Goal: Information Seeking & Learning: Compare options

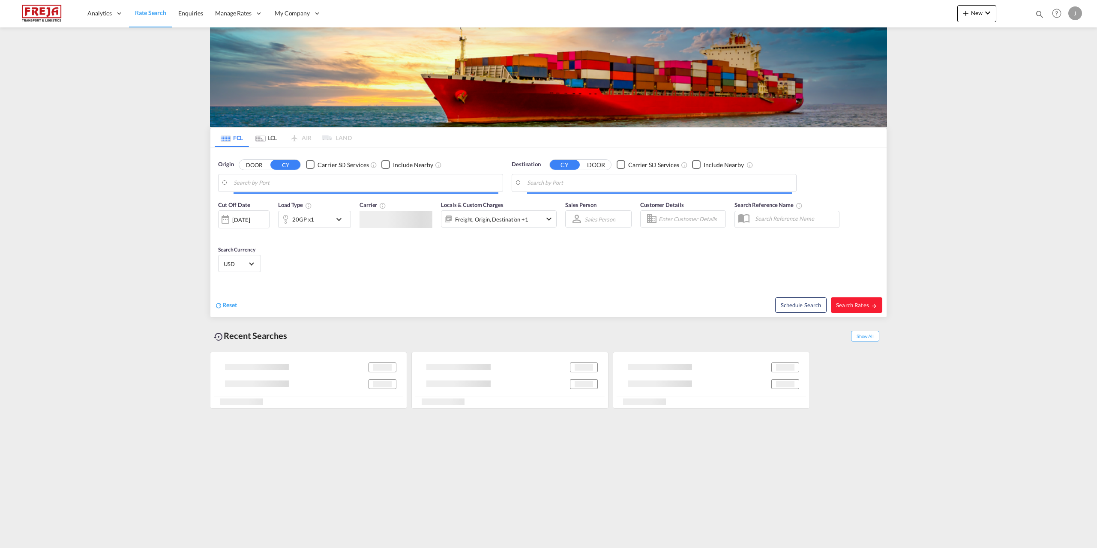
type input "Raumo (Rauma), FIRAU"
type input "Shanghai, CNSHA"
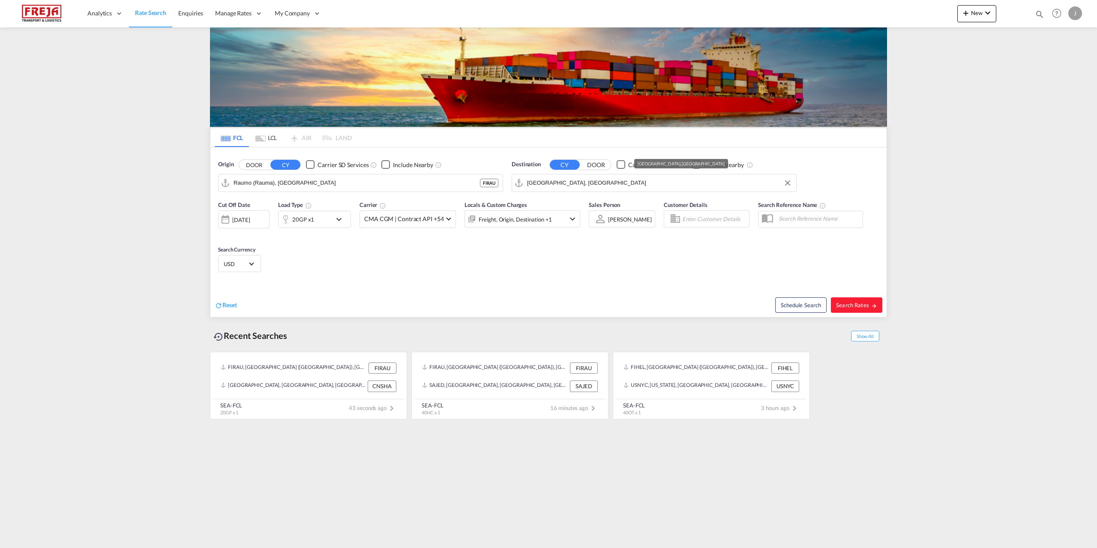
click at [579, 176] on md-autocomplete "Shanghai, CNSHA" at bounding box center [659, 183] width 265 height 15
drag, startPoint x: 333, startPoint y: 186, endPoint x: 246, endPoint y: 184, distance: 87.0
click at [246, 184] on body "Analytics Reports Dashboard Rate Search Enquiries Manage Rates Contract Rates" at bounding box center [548, 274] width 1097 height 548
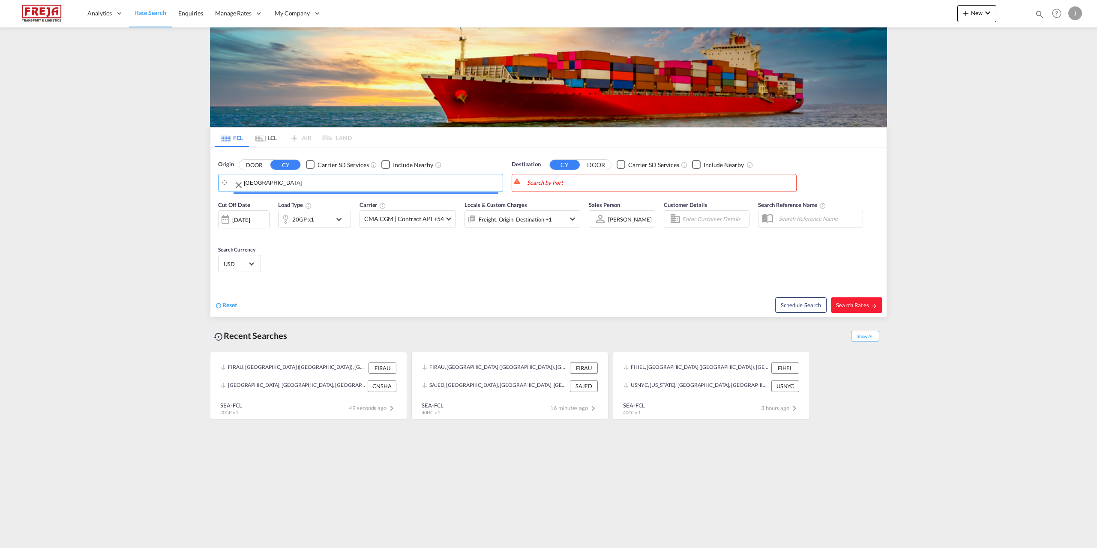
click at [246, 184] on input "singapore" at bounding box center [371, 183] width 255 height 13
click at [255, 207] on div "Raum o ( Raum a) Finland FIRAU" at bounding box center [300, 207] width 163 height 26
type input "Raumo (Rauma), FIRAU"
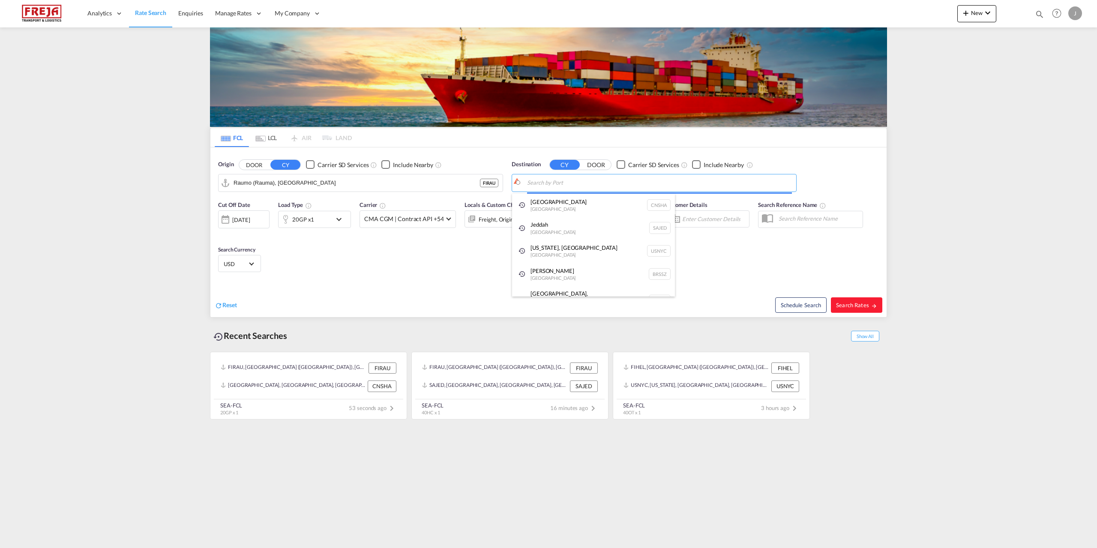
click at [589, 177] on body "Analytics Reports Dashboard Rate Search Enquiries Manage Rates Contract Rates" at bounding box center [548, 274] width 1097 height 548
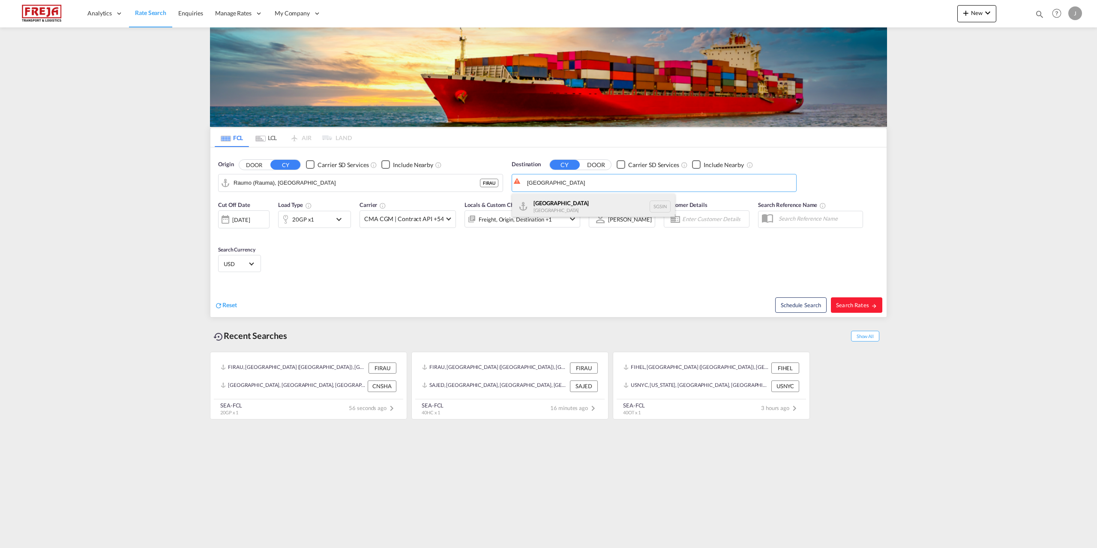
click at [580, 205] on div "Singapore Singapore SGSIN" at bounding box center [593, 207] width 163 height 26
type input "Singapore, SGSIN"
click at [309, 222] on div "20GP x1" at bounding box center [303, 219] width 22 height 12
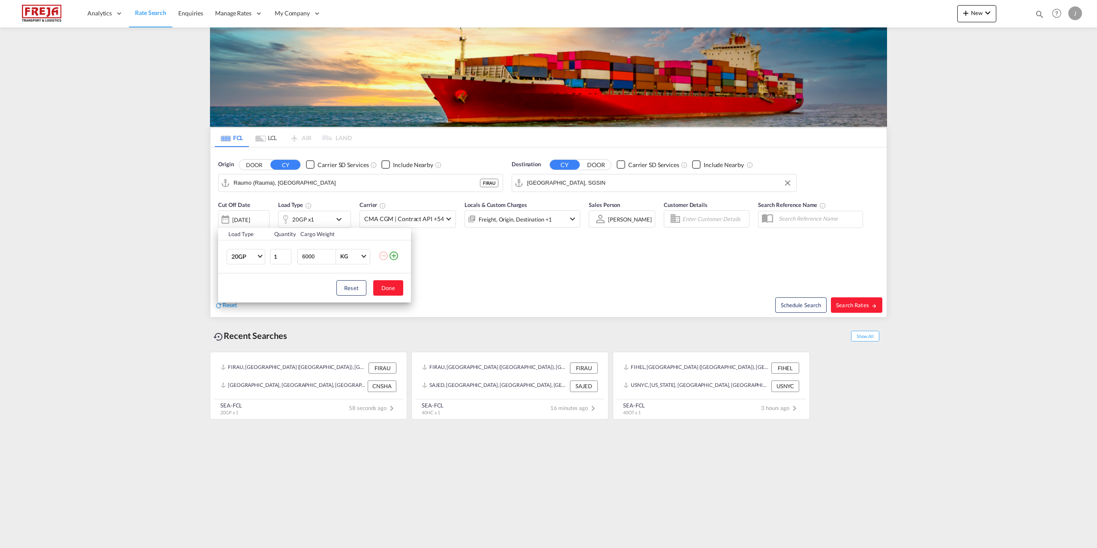
click at [391, 292] on button "Done" at bounding box center [388, 287] width 30 height 15
click at [858, 310] on button "Search Rates" at bounding box center [856, 304] width 51 height 15
type input "FIRAU to SGSIN / 2 Oct 2025"
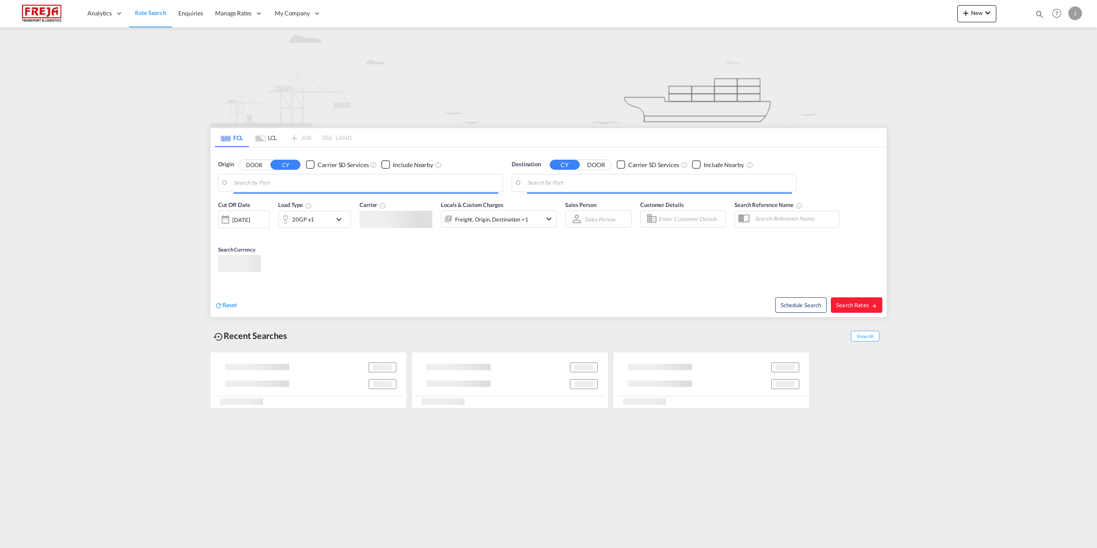
type input "Raumo (Rauma), FIRAU"
type input "Singapore, SGSIN"
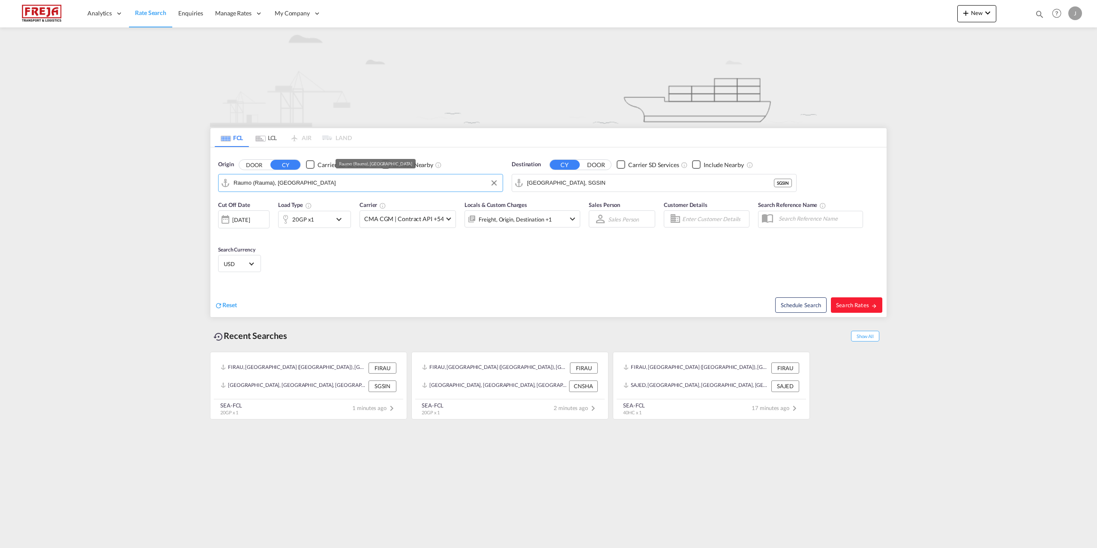
click at [299, 181] on input "Raumo (Rauma), FIRAU" at bounding box center [366, 183] width 265 height 13
click at [281, 201] on div "Helsinki (Helsingfors) Finland FIHEL" at bounding box center [300, 209] width 163 height 31
type input "Helsinki (Helsingfors), FIHEL"
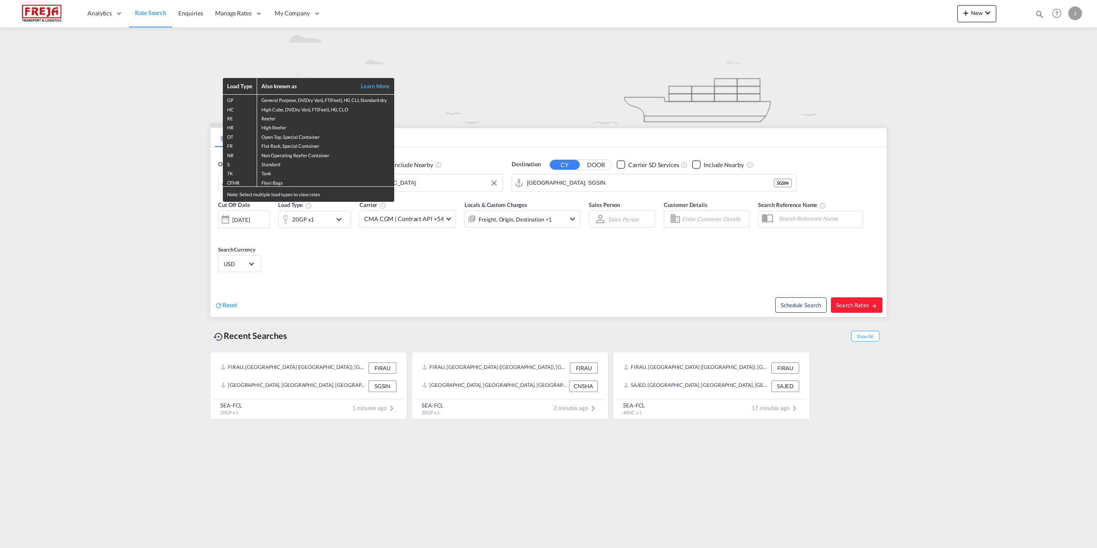
click at [865, 303] on div "Load Type Also known as Learn More GP General Purpose, DV(Dry Van), FT(Feet), H…" at bounding box center [548, 274] width 1097 height 548
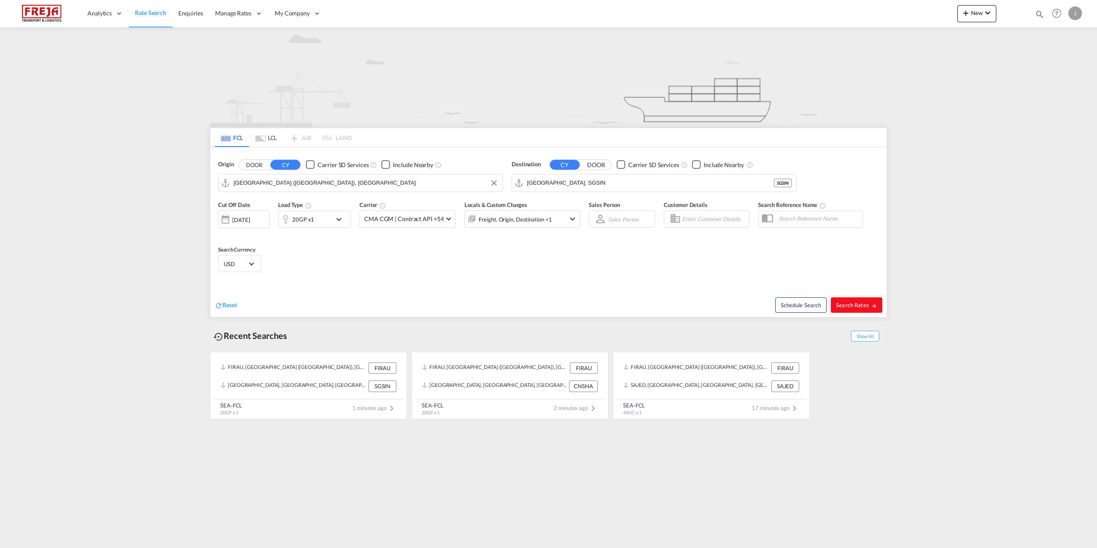
click at [859, 308] on span "Search Rates" at bounding box center [856, 305] width 41 height 7
type input "FIHEL to SGSIN / 2 Oct 2025"
